Goal: Task Accomplishment & Management: Manage account settings

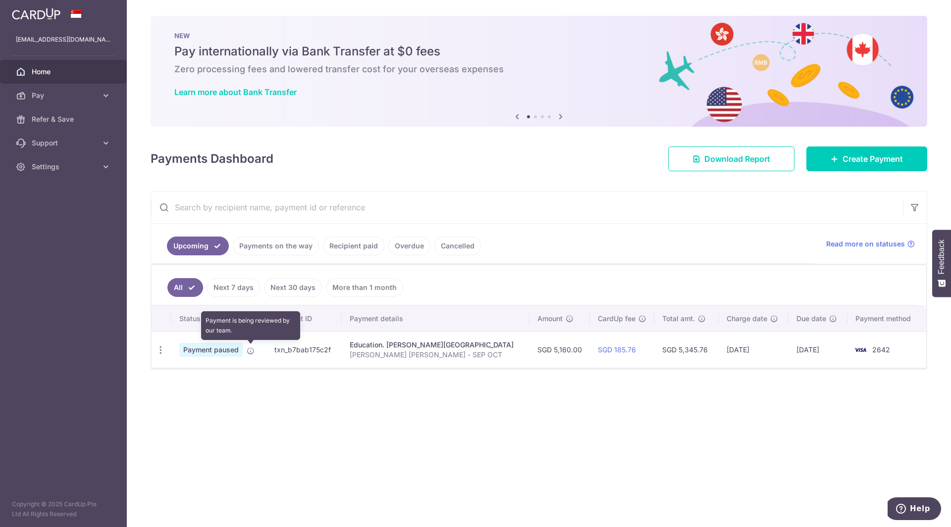
click at [249, 353] on icon at bounding box center [251, 351] width 8 height 8
click at [202, 340] on td "Payment paused" at bounding box center [218, 350] width 95 height 36
click at [203, 316] on icon at bounding box center [207, 319] width 8 height 8
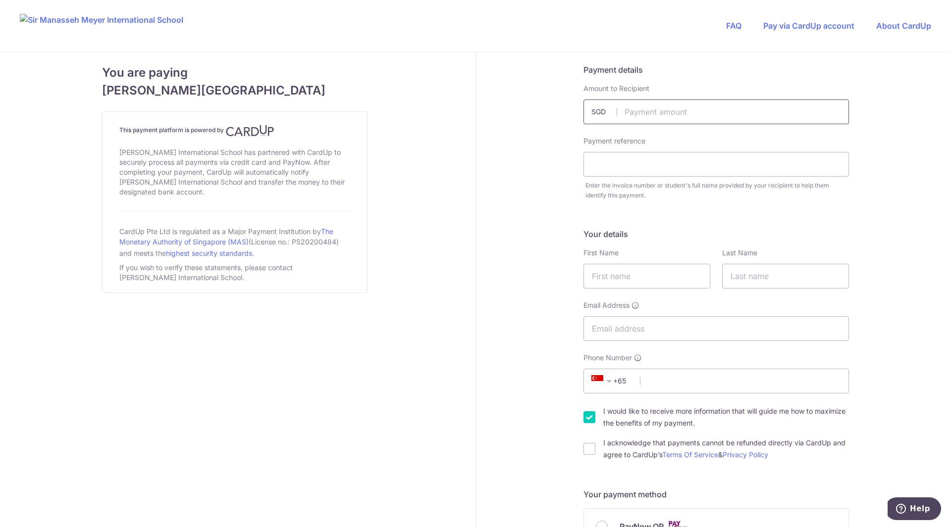
click at [666, 114] on input "text" at bounding box center [715, 112] width 265 height 25
click at [636, 113] on input "text" at bounding box center [715, 112] width 265 height 25
click at [658, 111] on input "5160" at bounding box center [715, 112] width 265 height 25
type input "5160.00"
click at [671, 162] on input "text" at bounding box center [715, 164] width 265 height 25
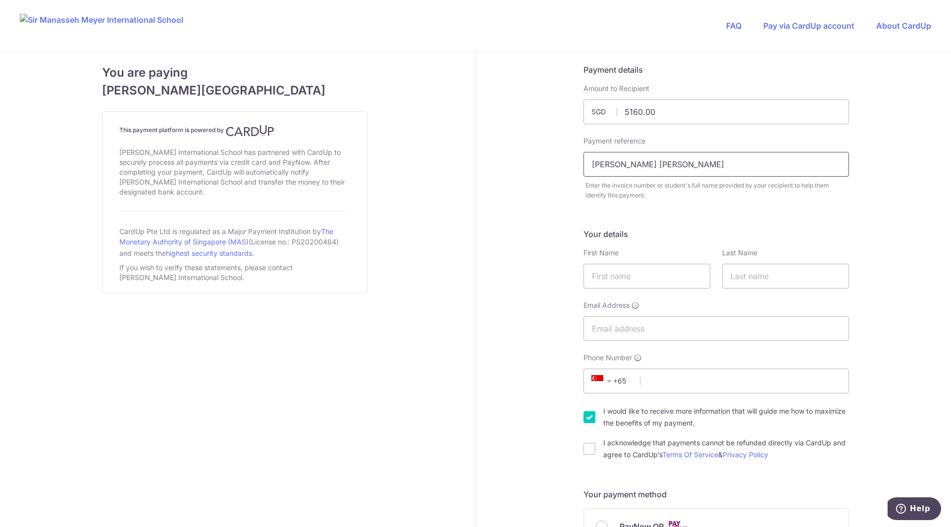
click at [689, 164] on input "Rafaella Bessoni de Assis" at bounding box center [715, 164] width 265 height 25
type input "Rafaella Bessoni de Assis SEP OCT"
click at [609, 284] on input "text" at bounding box center [646, 276] width 127 height 25
type input "[PERSON_NAME]"
type input "Bessoni Paz"
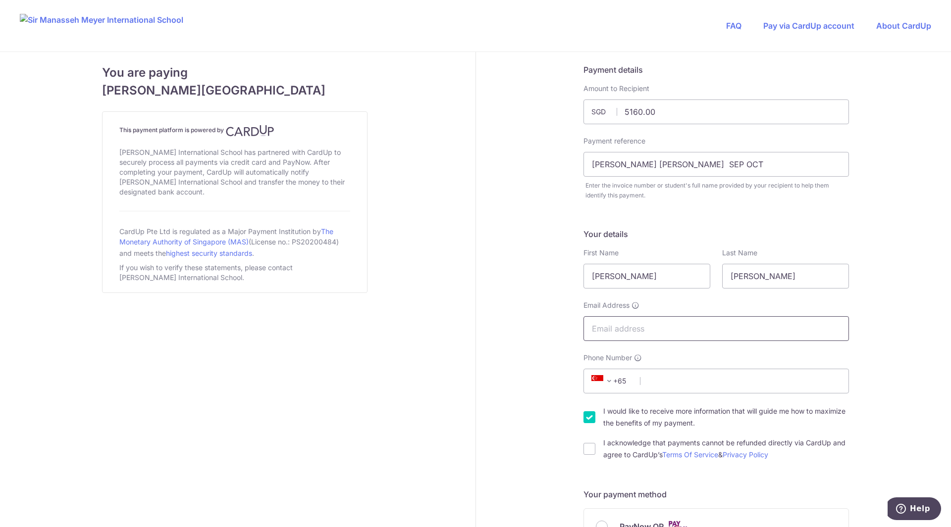
type input "suellenp@gmail.com"
type input "83558577"
type input "439968"
type input "33 Amber Gardens, 05-06"
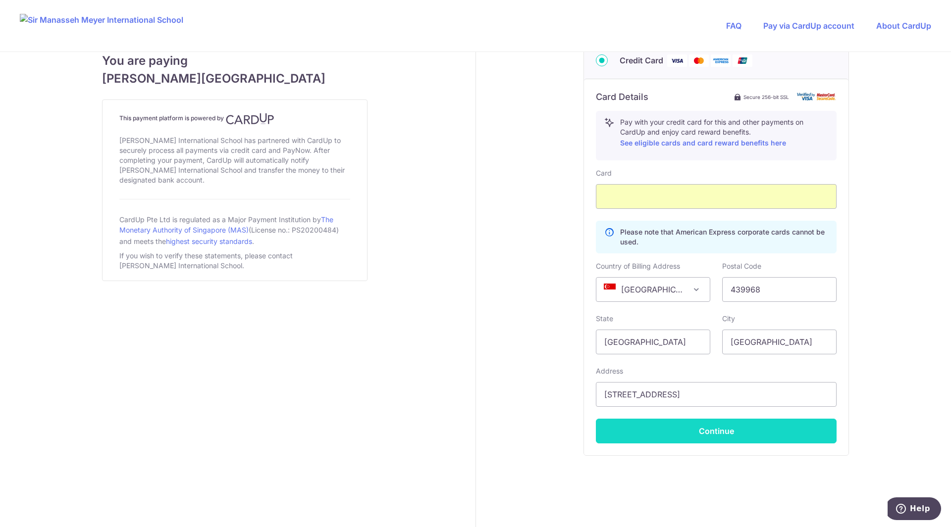
click at [741, 436] on button "Continue" at bounding box center [716, 431] width 241 height 25
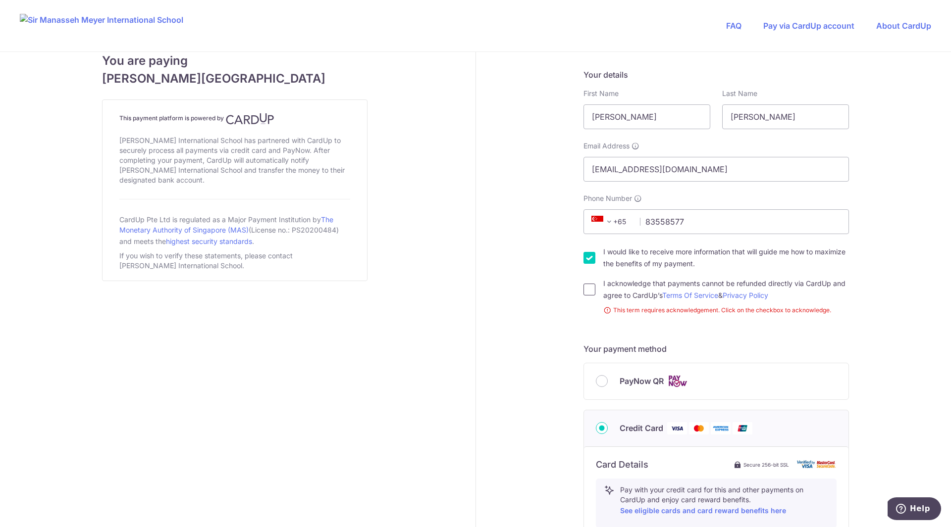
click at [583, 291] on input "I acknowledge that payments cannot be refunded directly via CardUp and agree to…" at bounding box center [589, 290] width 12 height 12
checkbox input "true"
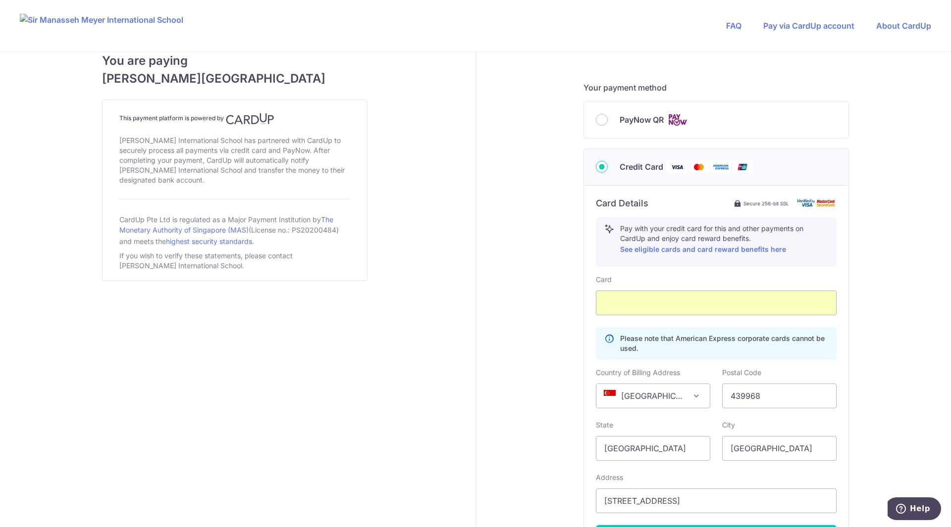
scroll to position [526, 0]
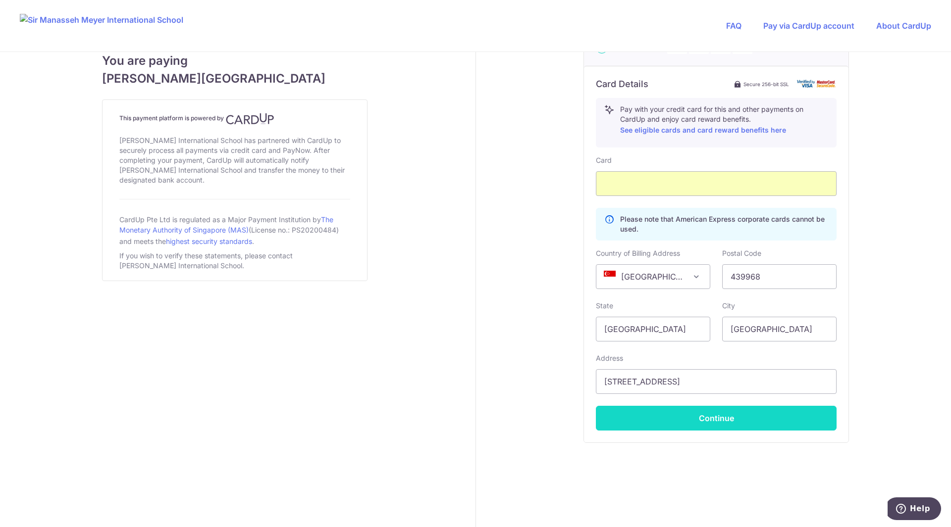
click at [717, 423] on button "Continue" at bounding box center [716, 418] width 241 height 25
type input "**** 2642"
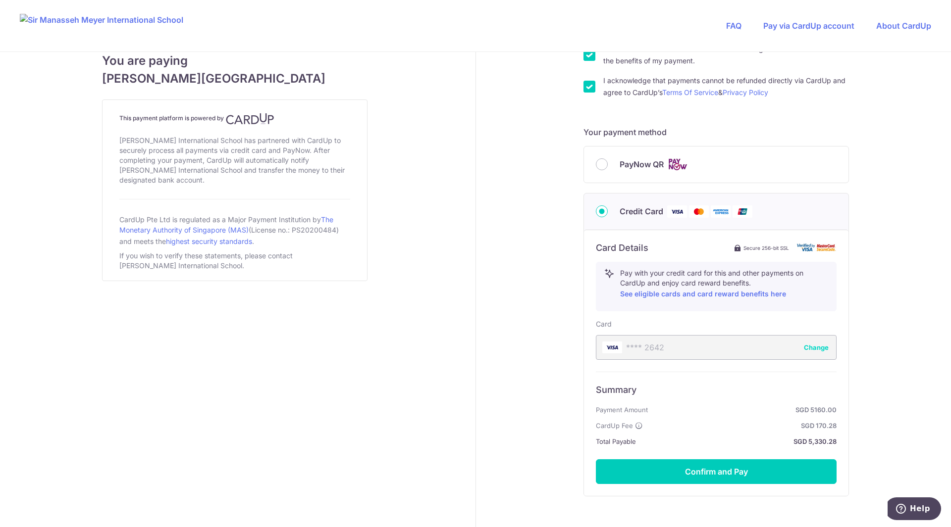
scroll to position [416, 0]
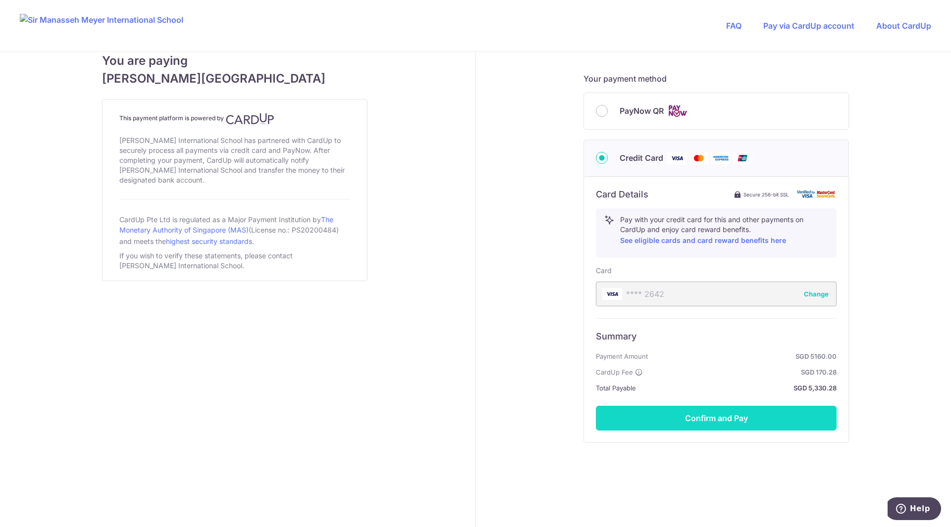
click at [714, 417] on button "Confirm and Pay" at bounding box center [716, 418] width 241 height 25
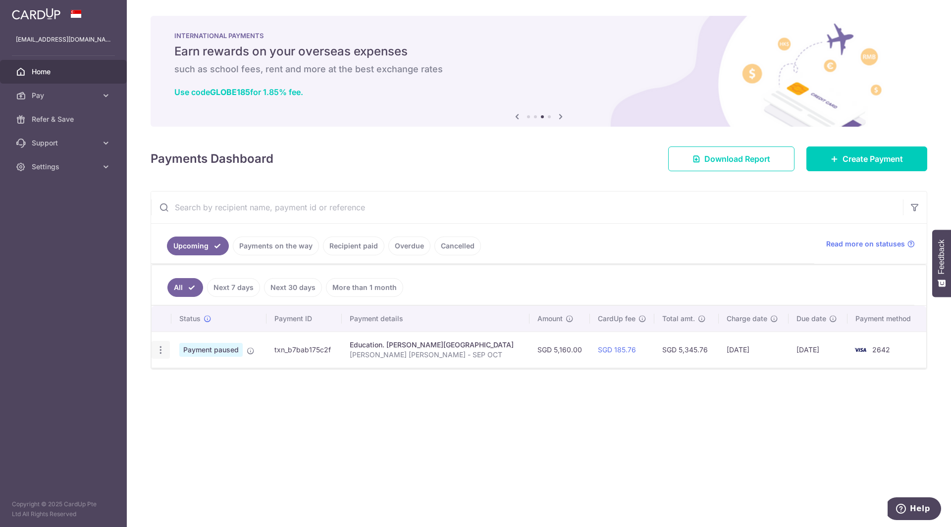
click at [161, 352] on icon "button" at bounding box center [160, 350] width 10 height 10
click at [209, 402] on span "Cancel payment" at bounding box center [213, 402] width 66 height 12
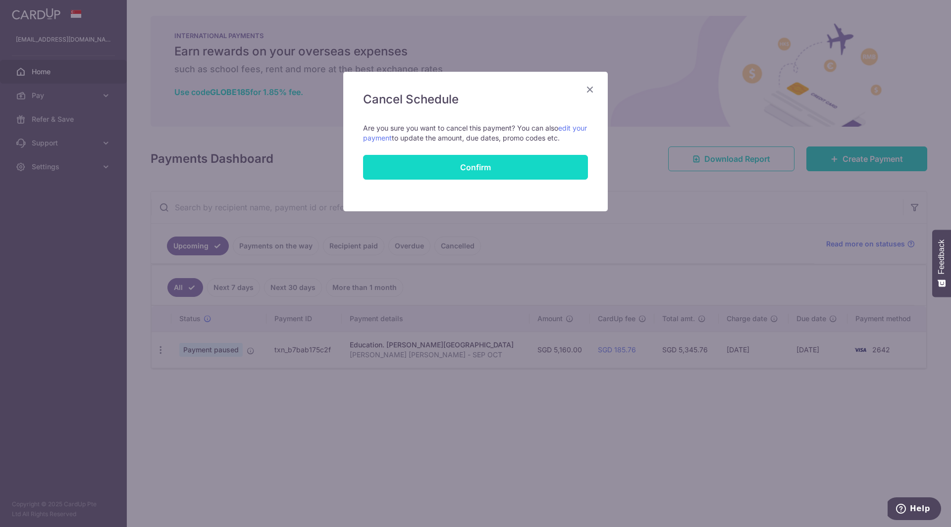
click at [437, 161] on button "Confirm" at bounding box center [475, 167] width 225 height 25
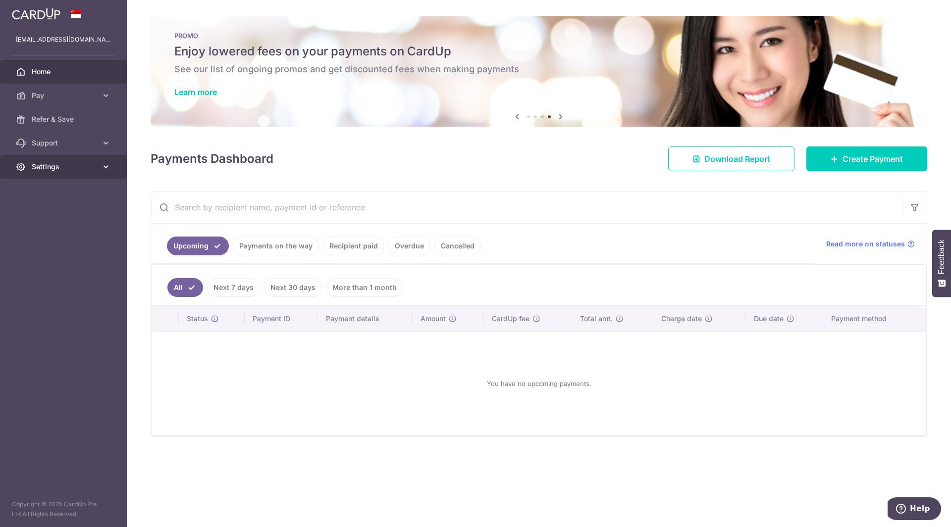
click at [46, 164] on span "Settings" at bounding box center [64, 167] width 65 height 10
click at [60, 190] on span "Account" at bounding box center [64, 191] width 65 height 10
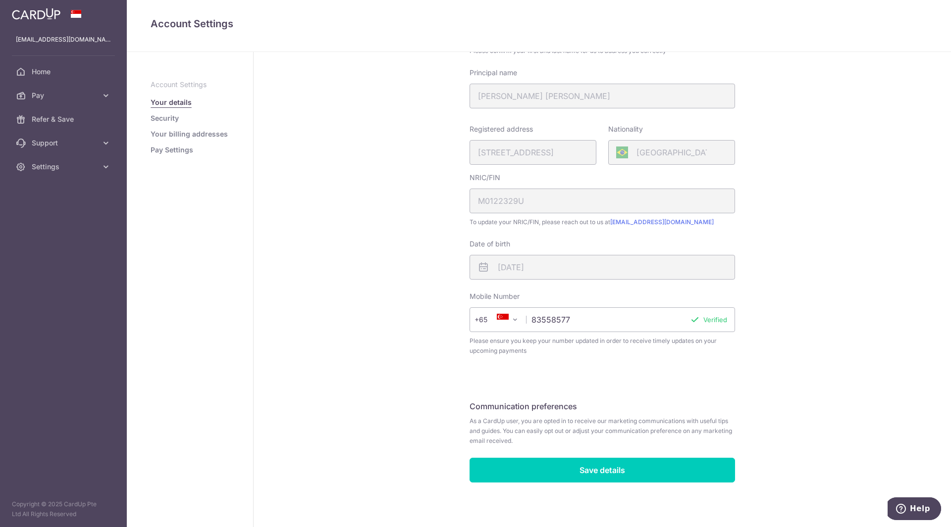
scroll to position [108, 0]
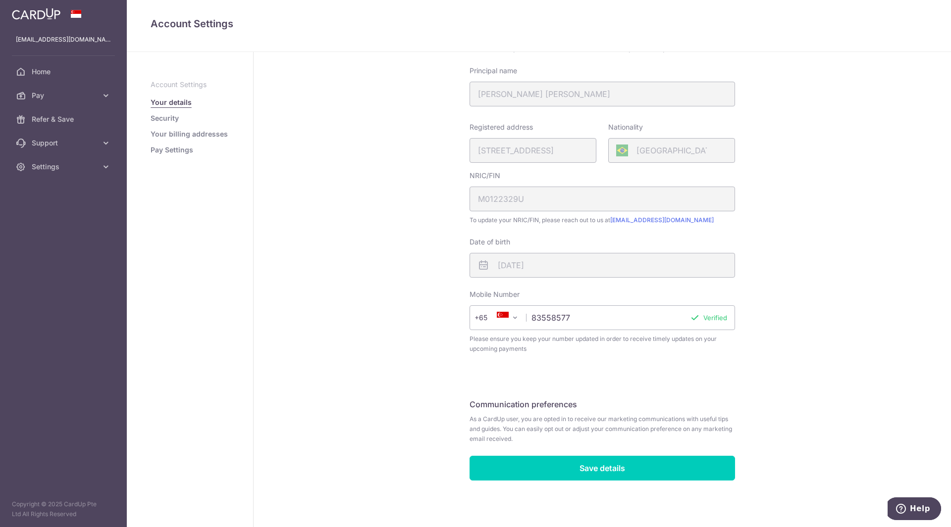
click at [170, 148] on link "Pay Settings" at bounding box center [172, 150] width 43 height 10
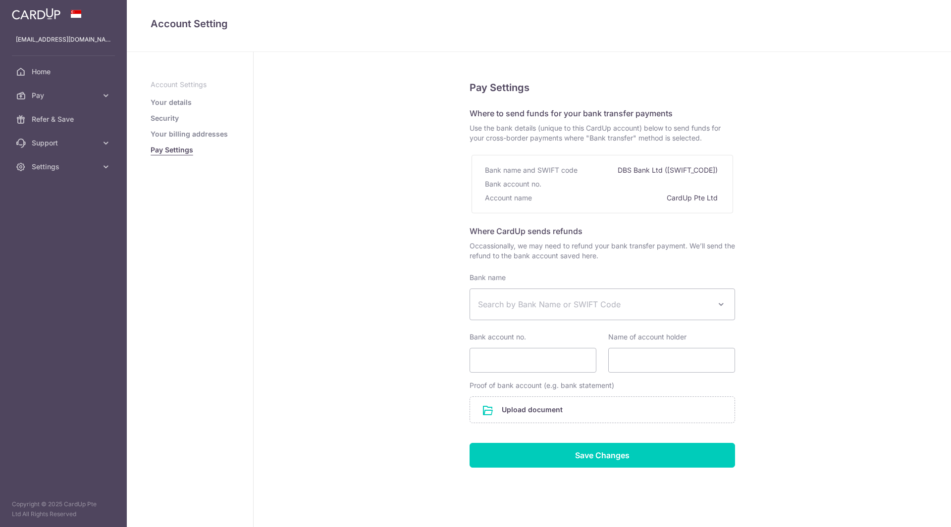
select select
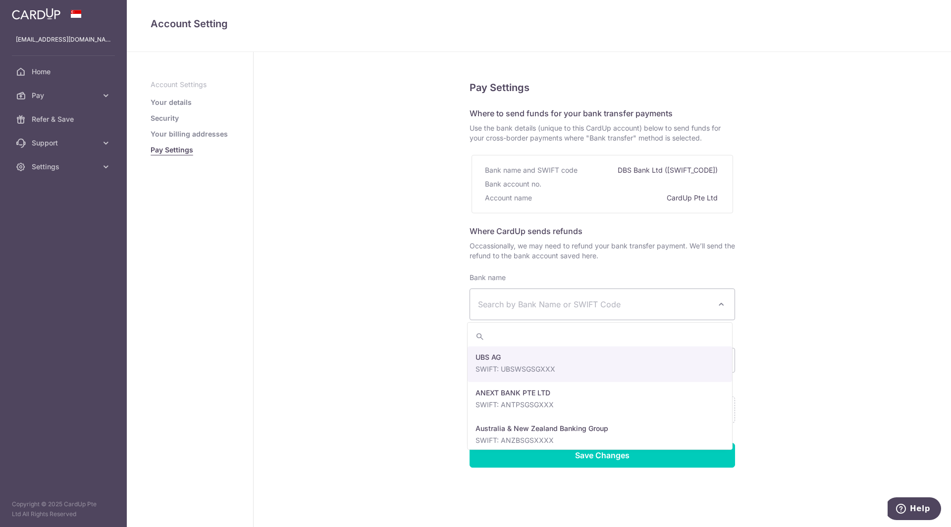
click at [693, 299] on span "Search by Bank Name or SWIFT Code" at bounding box center [594, 305] width 233 height 12
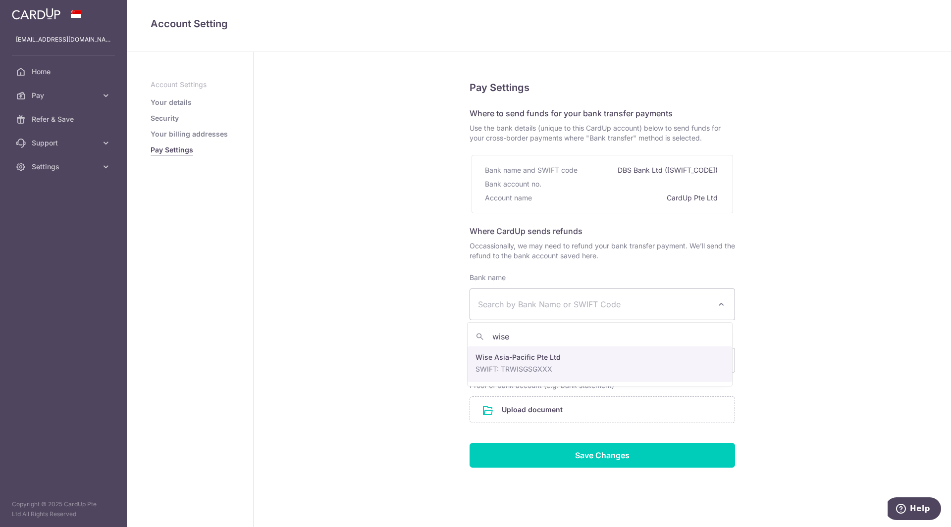
type input "wise"
select select "22417"
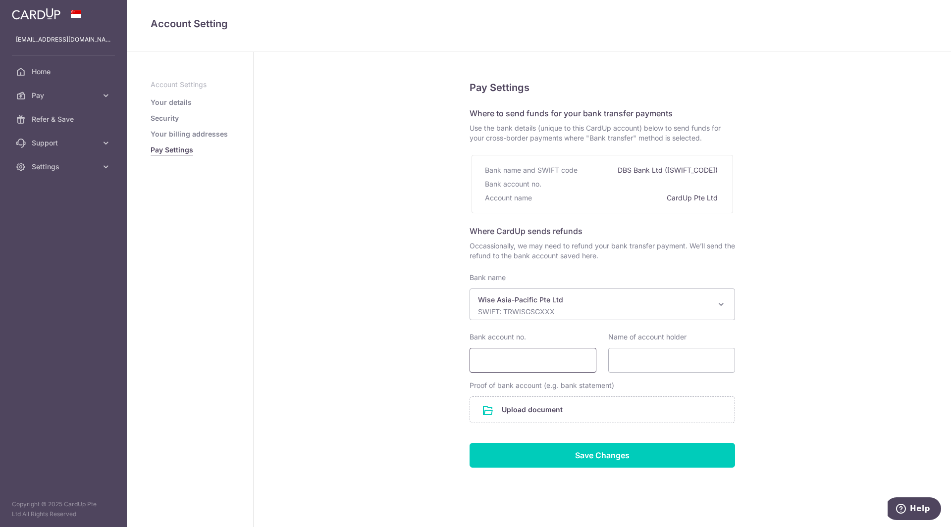
click at [566, 368] on input "Bank account no." at bounding box center [532, 360] width 127 height 25
click at [517, 353] on input "Bank account no." at bounding box center [532, 360] width 127 height 25
paste input "[PHONE_NUMBER]"
type input "[PHONE_NUMBER]"
click at [631, 362] on input "Name of account holder" at bounding box center [671, 360] width 127 height 25
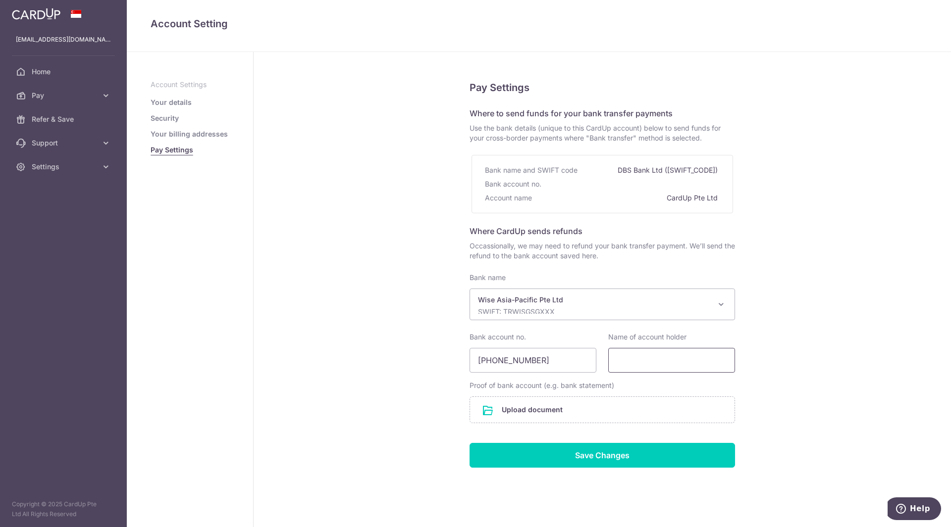
type input "[PERSON_NAME] [PERSON_NAME]"
click at [652, 413] on input "file" at bounding box center [602, 410] width 264 height 26
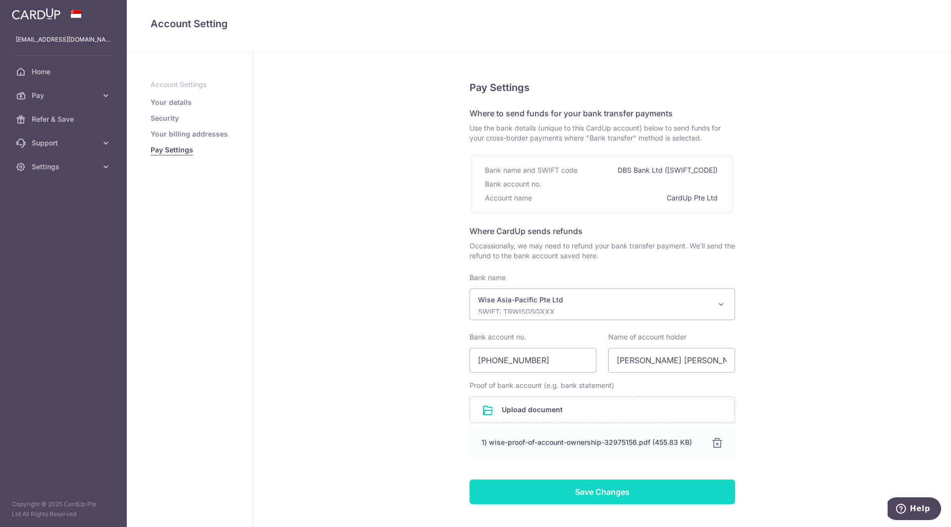
click at [605, 494] on input "Save Changes" at bounding box center [601, 492] width 265 height 25
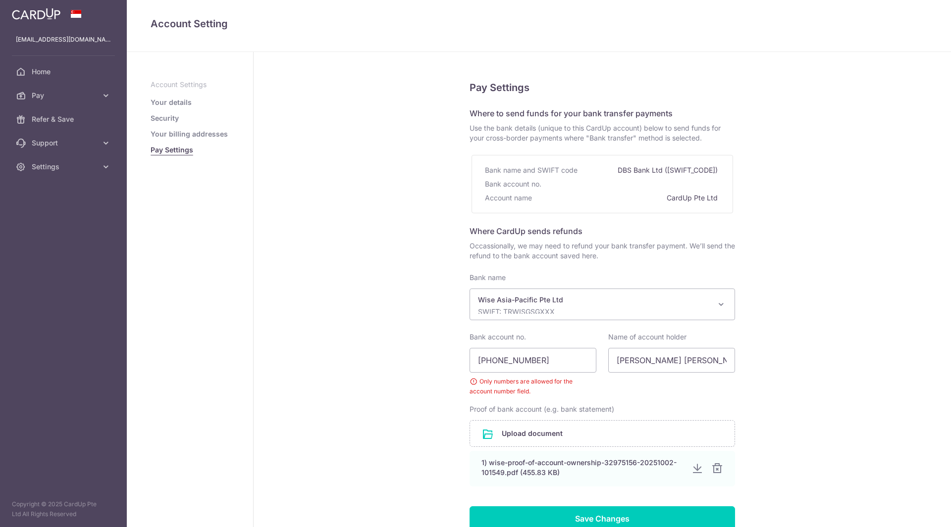
select select "22417"
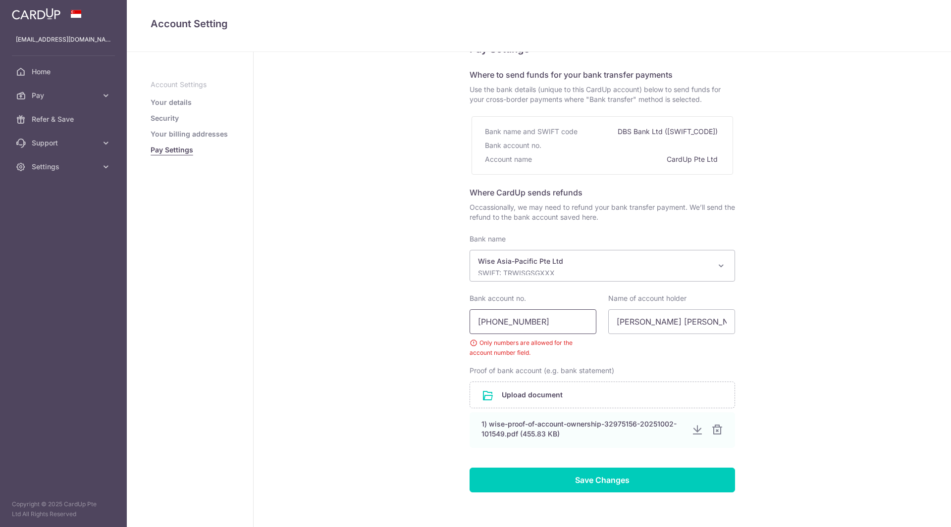
click at [494, 320] on input "[PHONE_NUMBER]" at bounding box center [532, 321] width 127 height 25
click at [508, 319] on input "747202-0" at bounding box center [532, 321] width 127 height 25
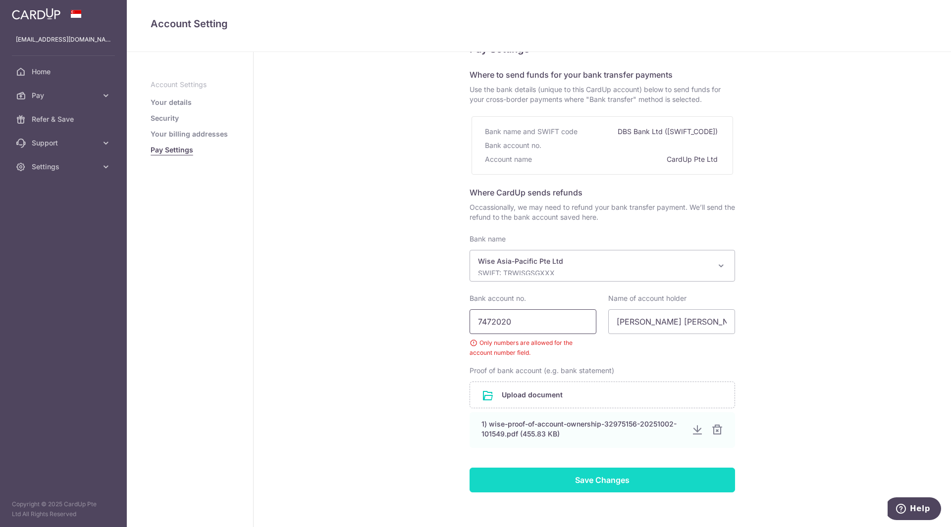
type input "7472020"
click at [618, 484] on input "Save Changes" at bounding box center [601, 480] width 265 height 25
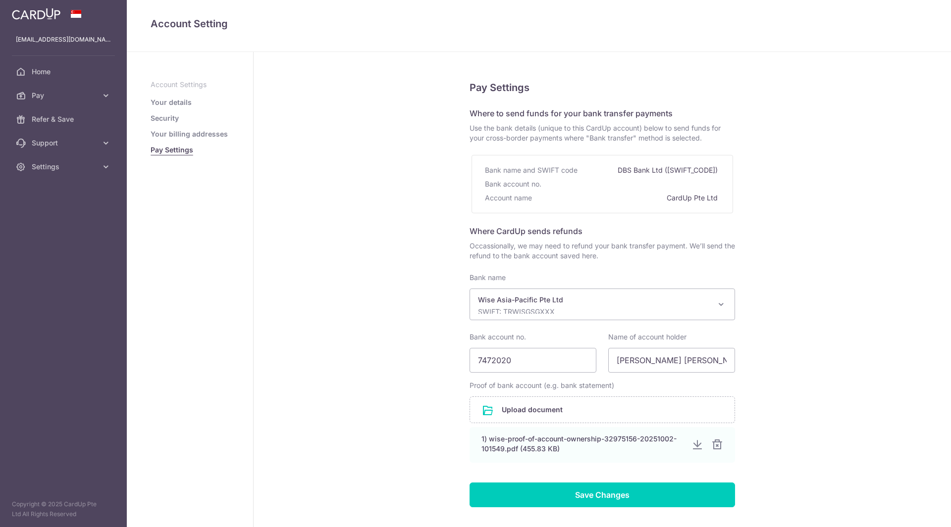
select select "22417"
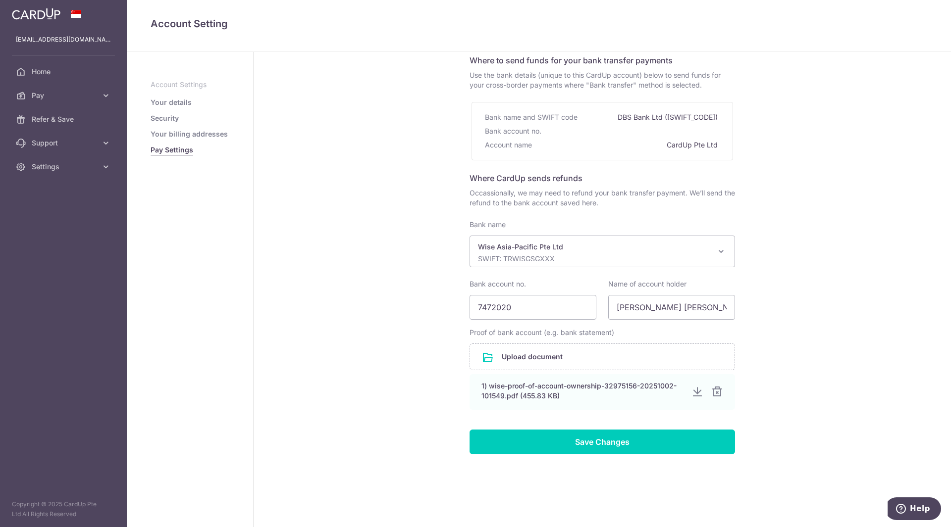
scroll to position [54, 0]
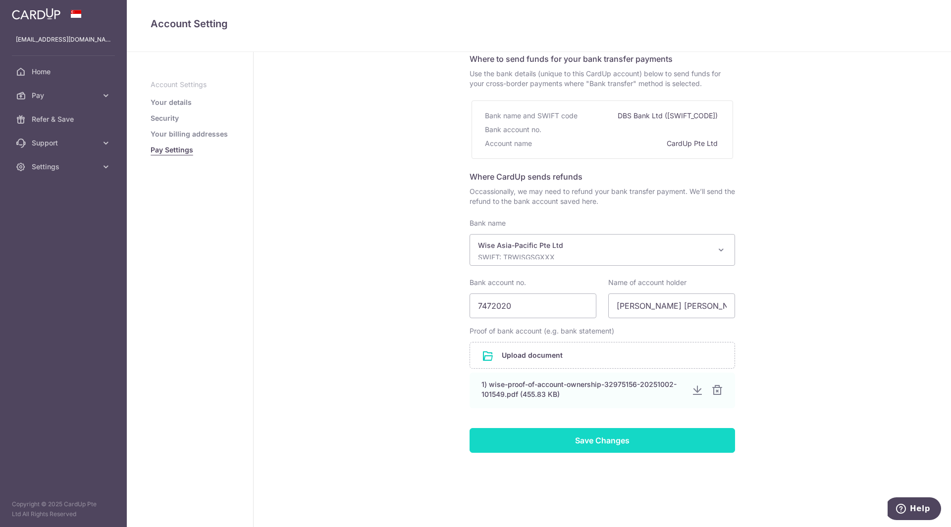
click at [577, 439] on input "Save Changes" at bounding box center [601, 440] width 265 height 25
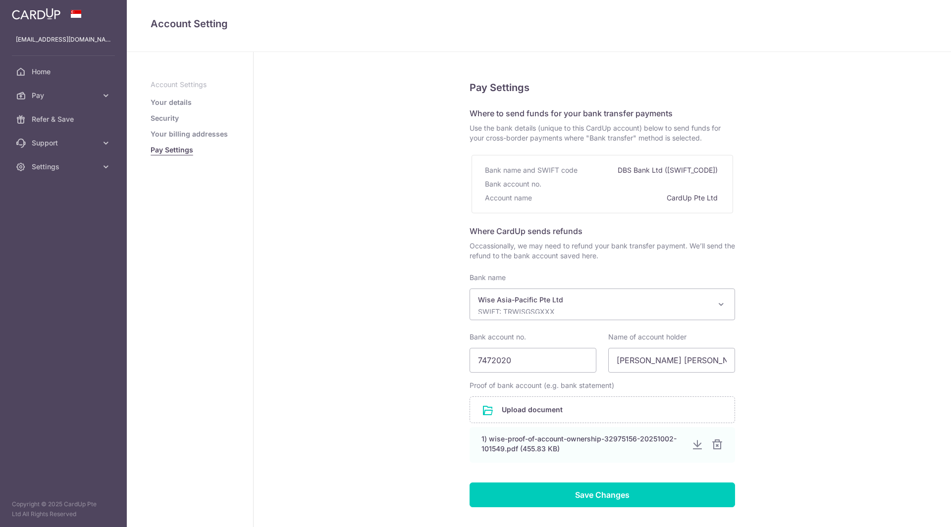
select select "22417"
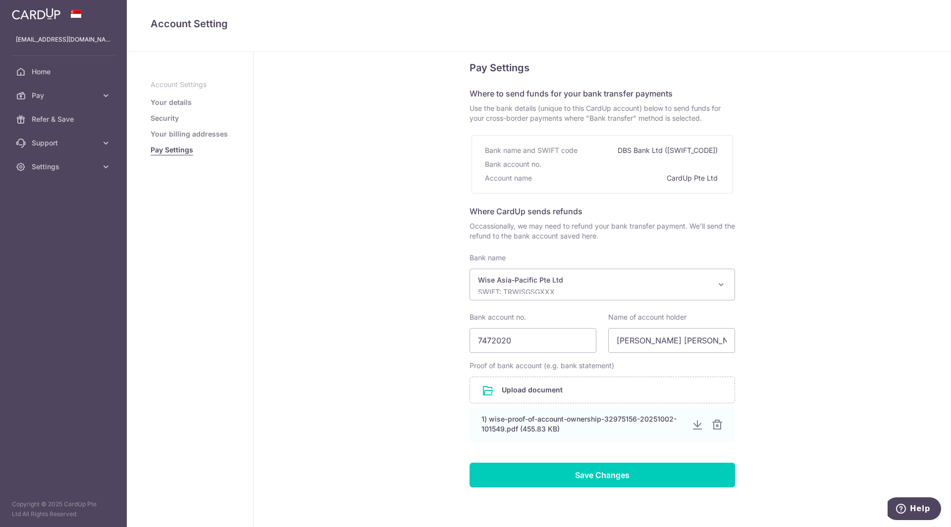
scroll to position [5, 0]
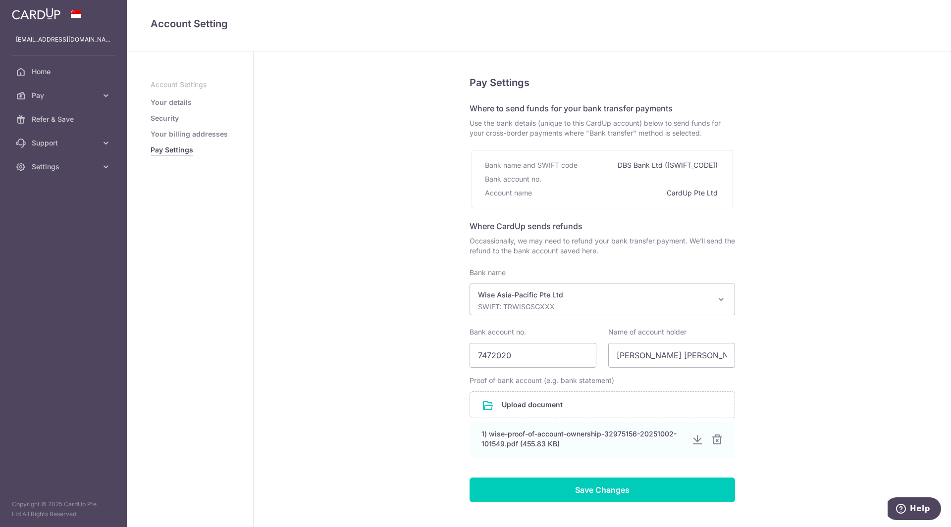
click at [179, 132] on link "Your billing addresses" at bounding box center [189, 134] width 77 height 10
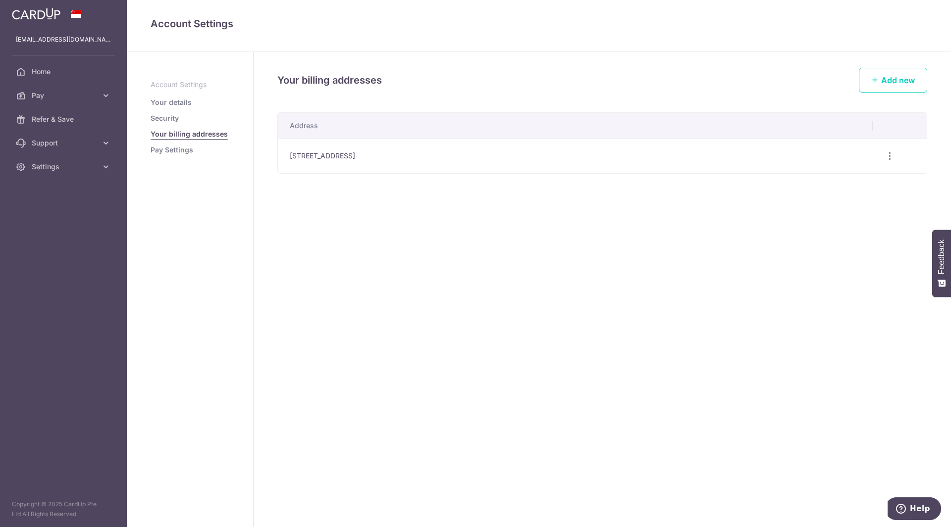
click at [172, 113] on link "Security" at bounding box center [165, 118] width 28 height 10
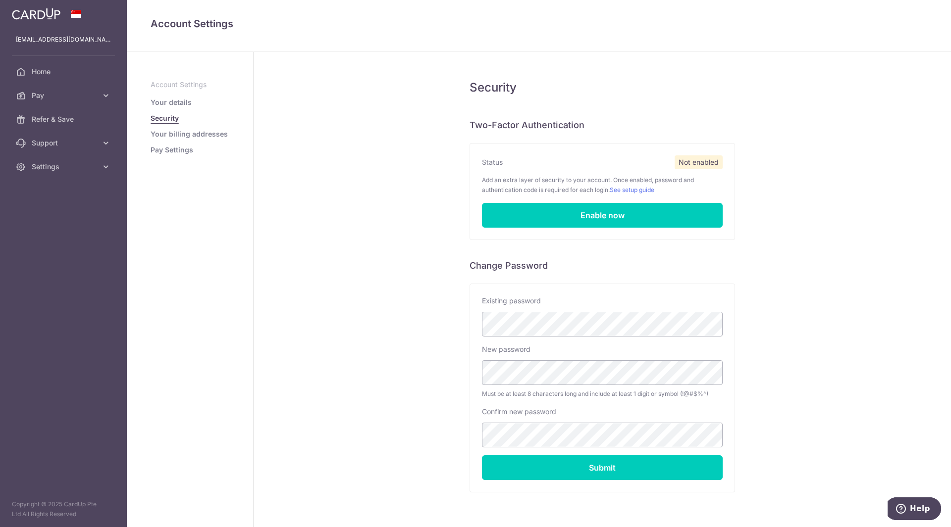
click at [164, 100] on link "Your details" at bounding box center [171, 103] width 41 height 10
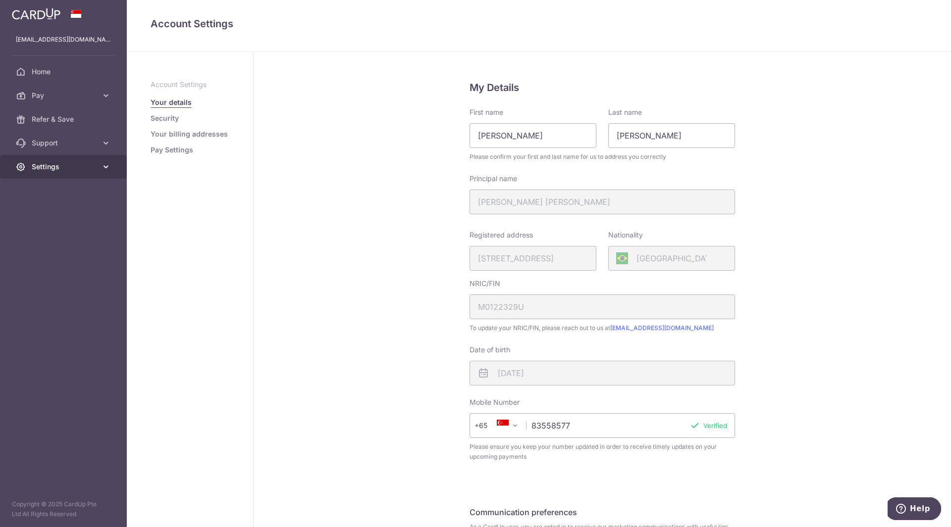
click at [78, 173] on link "Settings" at bounding box center [63, 167] width 127 height 24
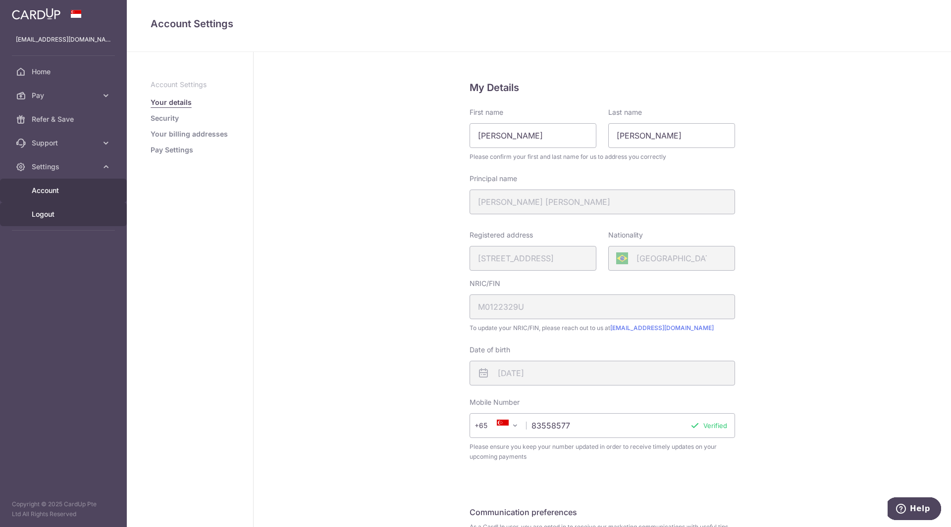
click at [48, 209] on span "Logout" at bounding box center [64, 214] width 65 height 10
